Goal: Navigation & Orientation: Understand site structure

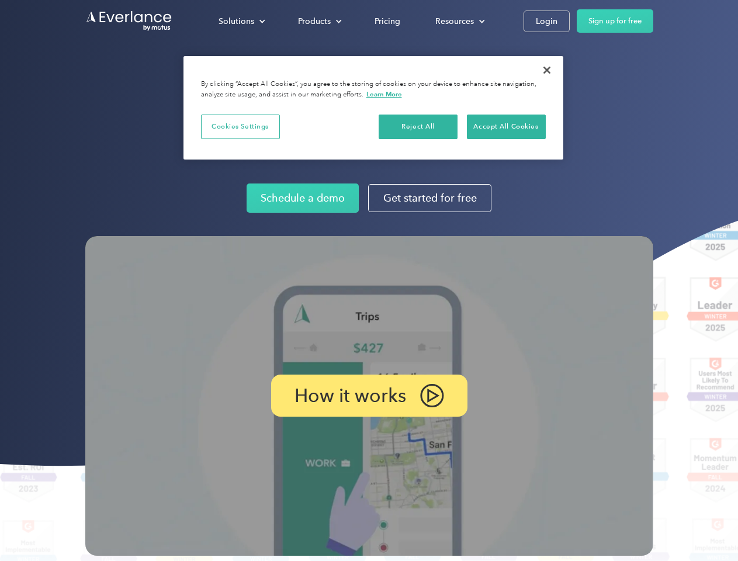
click at [369, 280] on img at bounding box center [369, 396] width 568 height 320
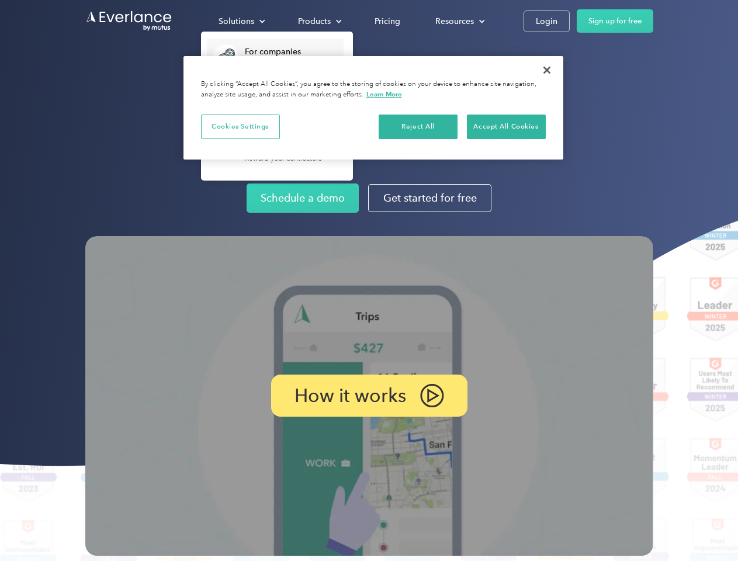
click at [241, 21] on div "Solutions" at bounding box center [237, 21] width 36 height 15
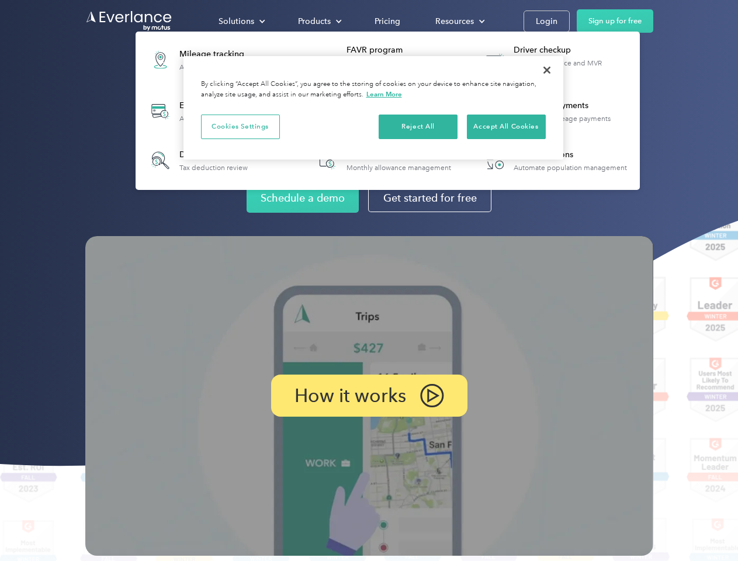
click at [318, 21] on div "Products" at bounding box center [314, 21] width 33 height 15
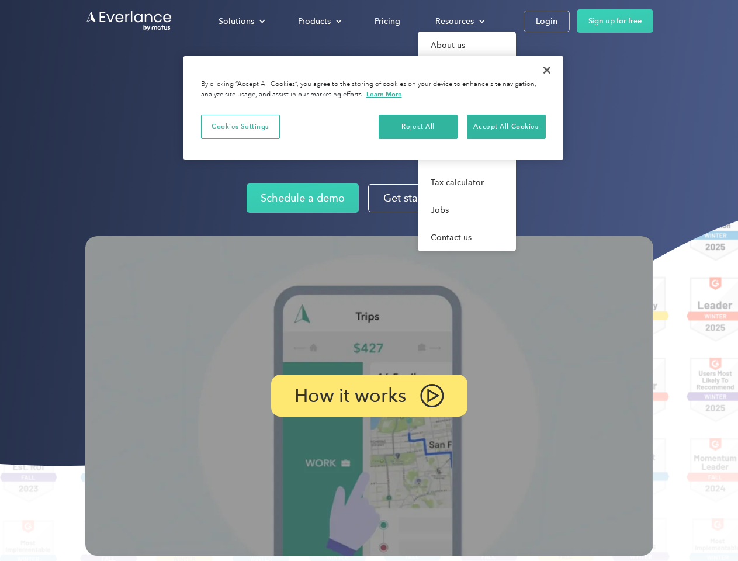
click at [459, 21] on div "Resources" at bounding box center [454, 21] width 39 height 15
click at [369, 396] on p "How it works" at bounding box center [350, 396] width 112 height 14
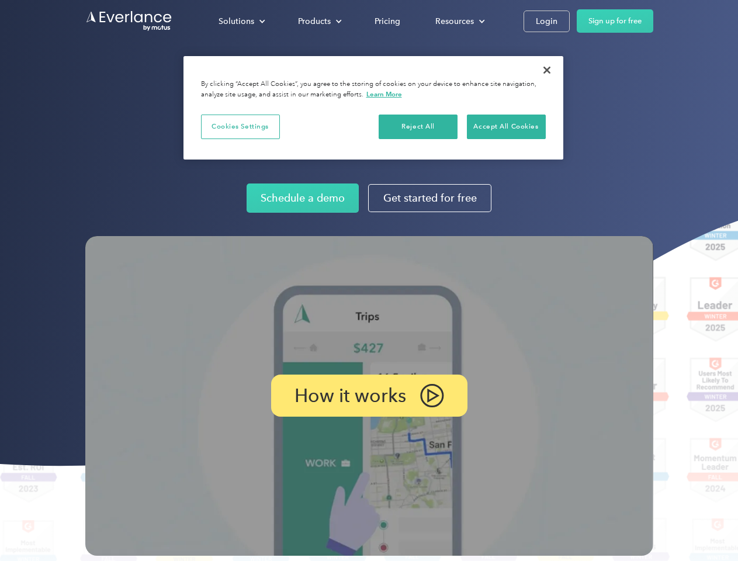
click at [240, 126] on button "Cookies Settings" at bounding box center [240, 127] width 79 height 25
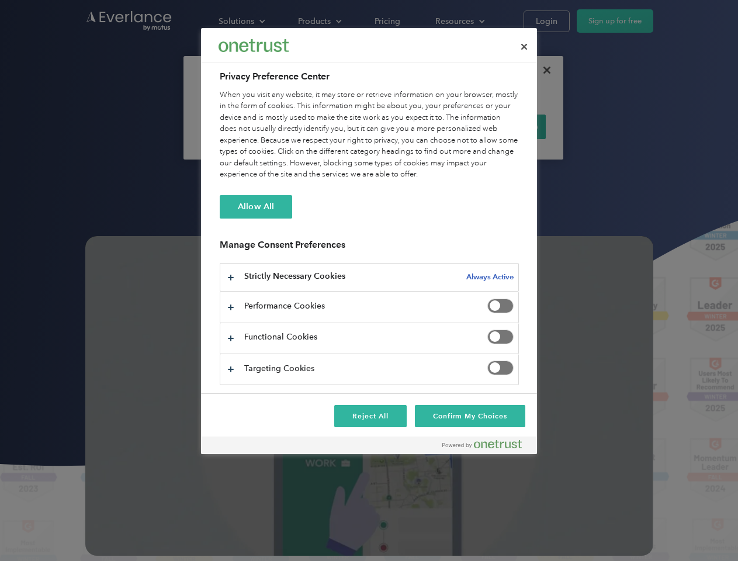
click at [418, 126] on div "When you visit any website, it may store or retrieve information on your browse…" at bounding box center [369, 134] width 299 height 91
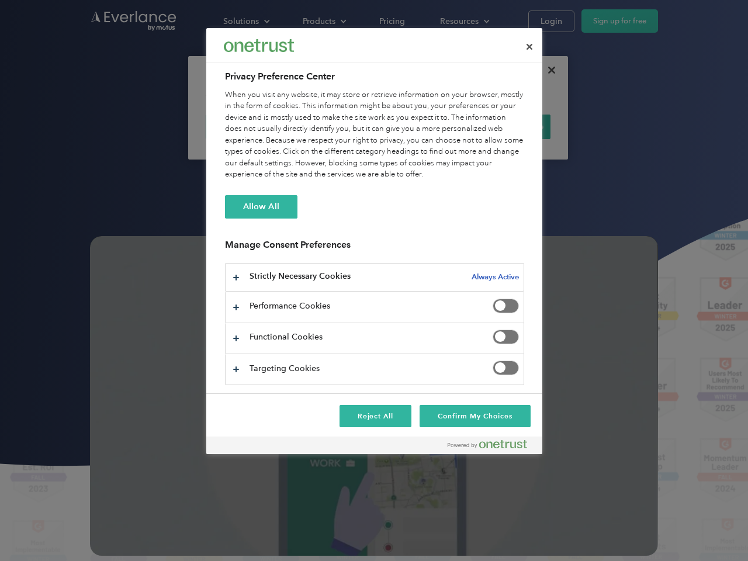
click at [506, 126] on div "When you visit any website, it may store or retrieve information on your browse…" at bounding box center [374, 134] width 299 height 91
click at [547, 70] on div at bounding box center [374, 280] width 748 height 561
